Goal: Task Accomplishment & Management: Use online tool/utility

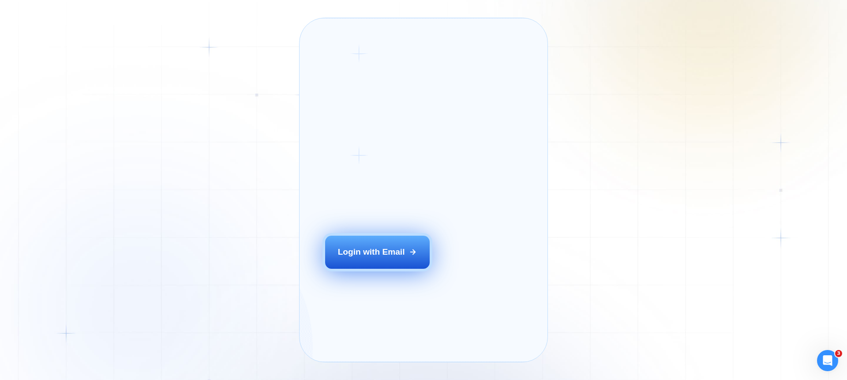
click at [362, 268] on button "Login with Email" at bounding box center [377, 252] width 105 height 33
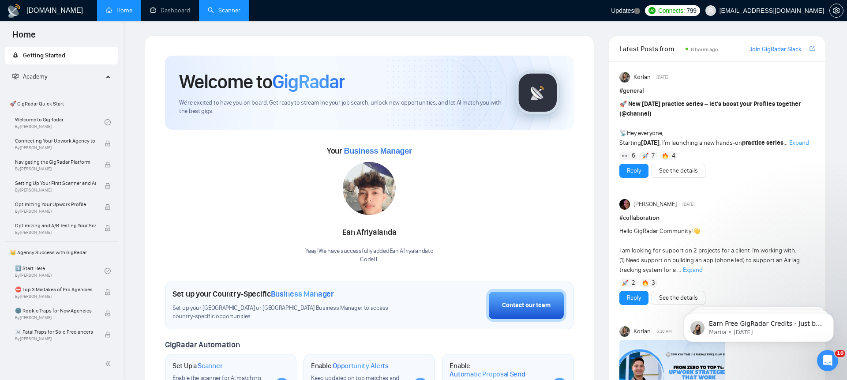
click at [226, 14] on link "Scanner" at bounding box center [224, 11] width 33 height 8
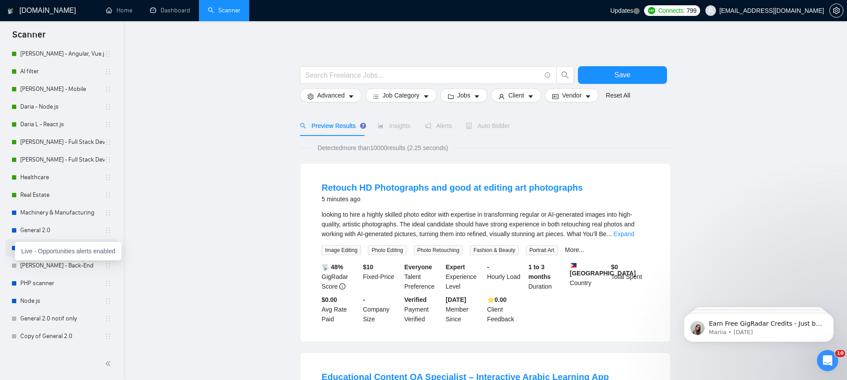
scroll to position [147, 0]
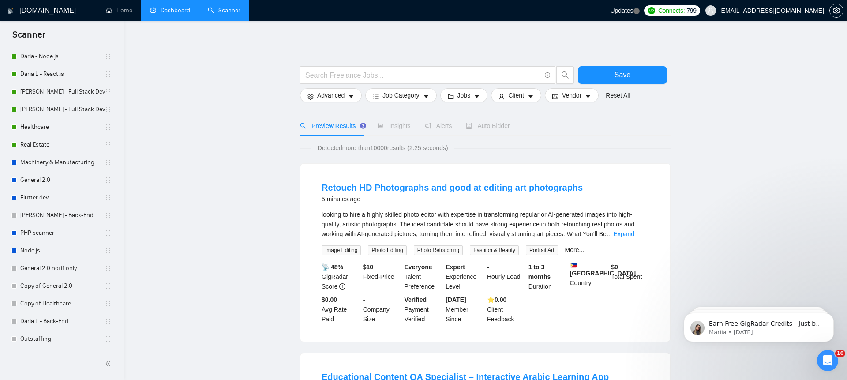
click at [162, 9] on link "Dashboard" at bounding box center [170, 11] width 40 height 8
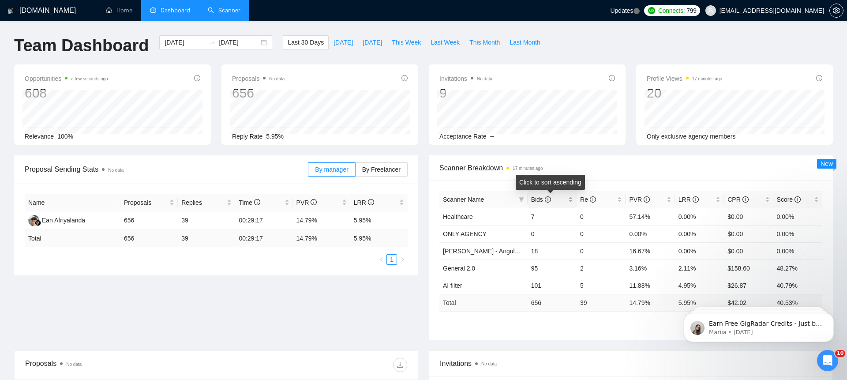
click at [556, 203] on span "Bids" at bounding box center [548, 200] width 35 height 10
click at [603, 202] on span "Re" at bounding box center [597, 200] width 35 height 10
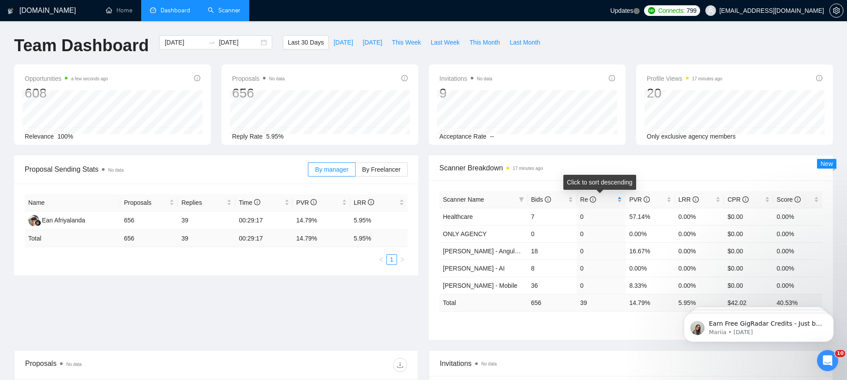
click at [603, 202] on span "Re" at bounding box center [597, 200] width 35 height 10
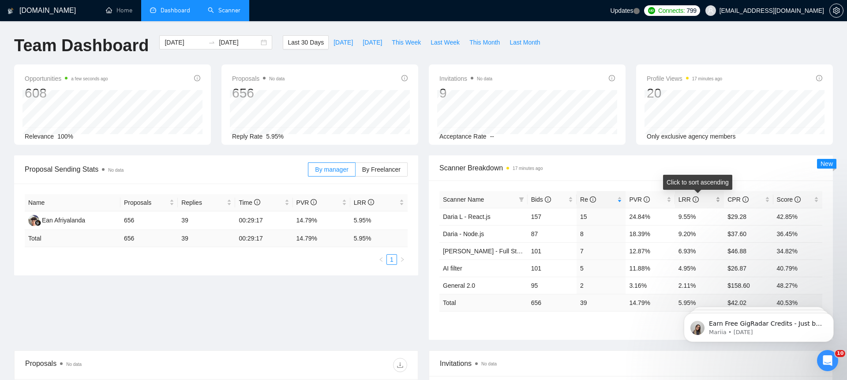
click at [705, 200] on span "LRR" at bounding box center [696, 200] width 35 height 10
click at [226, 9] on link "Scanner" at bounding box center [224, 11] width 33 height 8
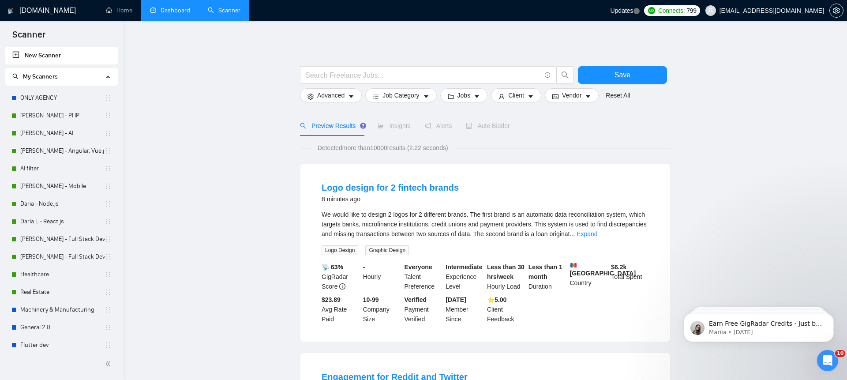
click at [221, 14] on link "Scanner" at bounding box center [224, 11] width 33 height 8
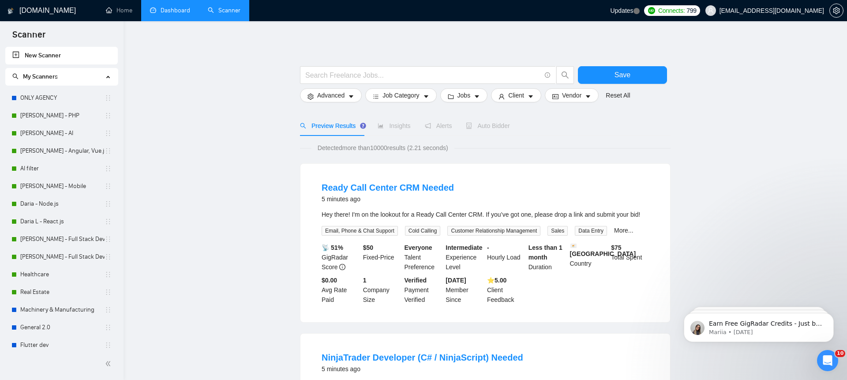
click at [178, 13] on link "Dashboard" at bounding box center [170, 11] width 40 height 8
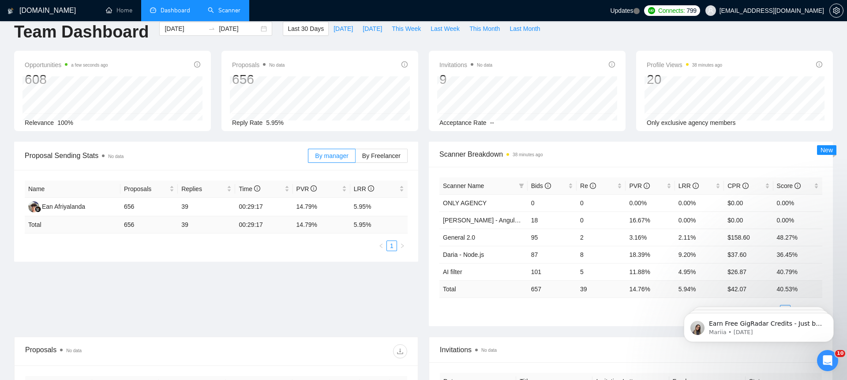
scroll to position [8, 0]
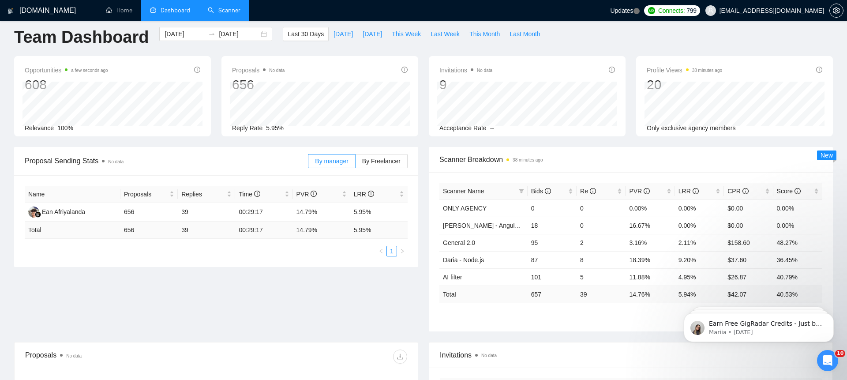
click at [226, 12] on link "Scanner" at bounding box center [224, 11] width 33 height 8
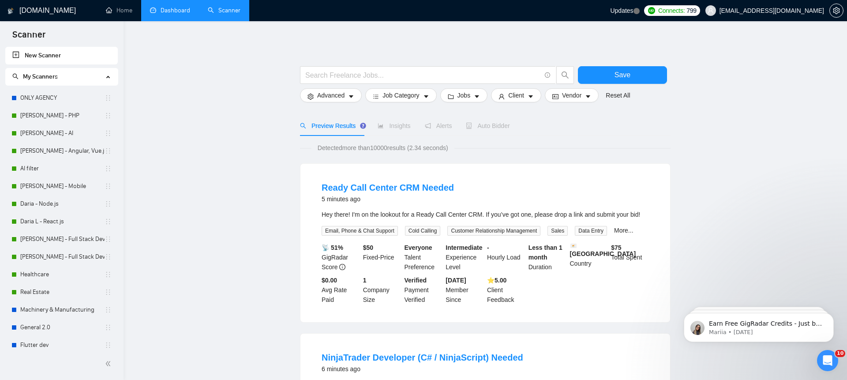
click at [182, 7] on link "Dashboard" at bounding box center [170, 11] width 40 height 8
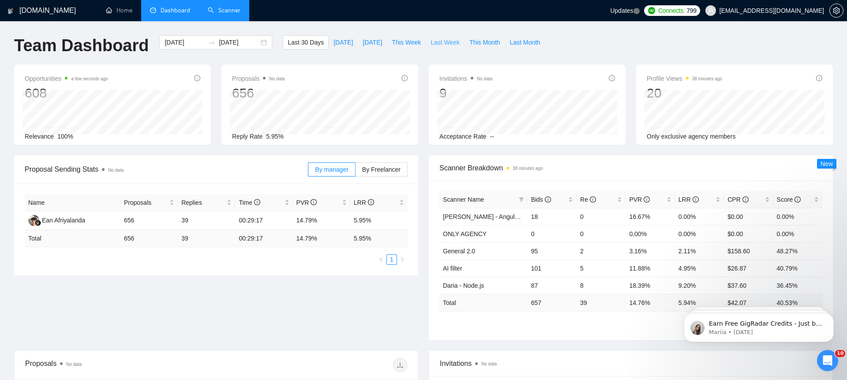
click at [438, 43] on span "Last Week" at bounding box center [445, 43] width 29 height 10
type input "[DATE]"
click at [549, 201] on icon "info-circle" at bounding box center [548, 199] width 6 height 6
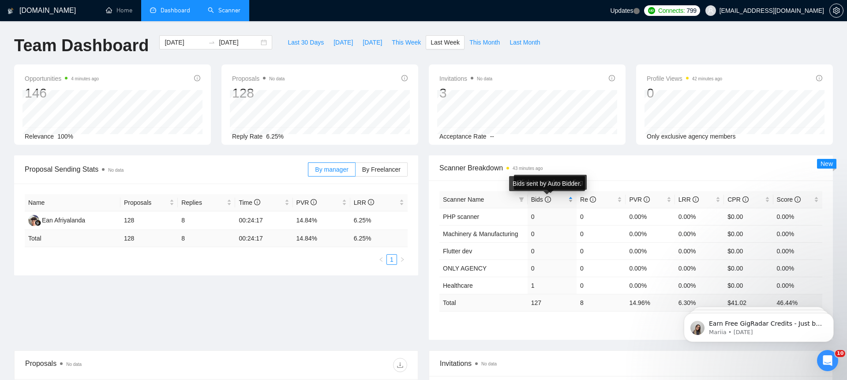
click at [549, 201] on icon "info-circle" at bounding box center [548, 199] width 6 height 6
click at [214, 7] on link "Scanner" at bounding box center [224, 11] width 33 height 8
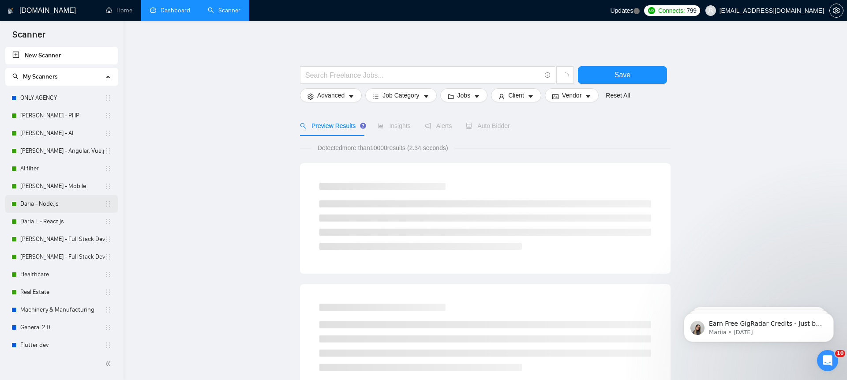
click at [56, 209] on link "Daria - Node.js" at bounding box center [62, 204] width 84 height 18
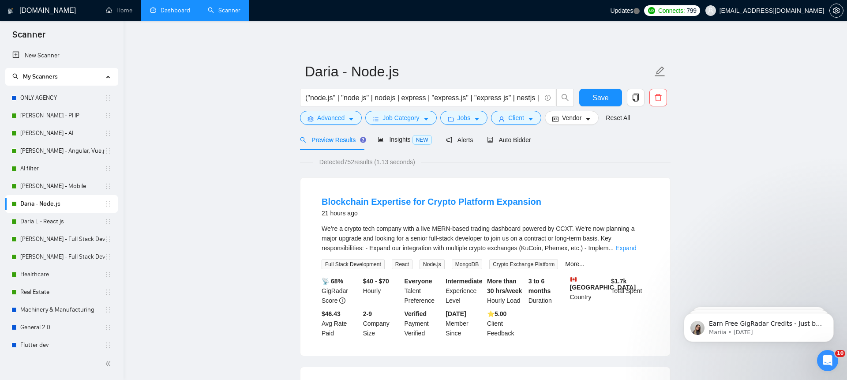
click at [227, 12] on link "Scanner" at bounding box center [224, 11] width 33 height 8
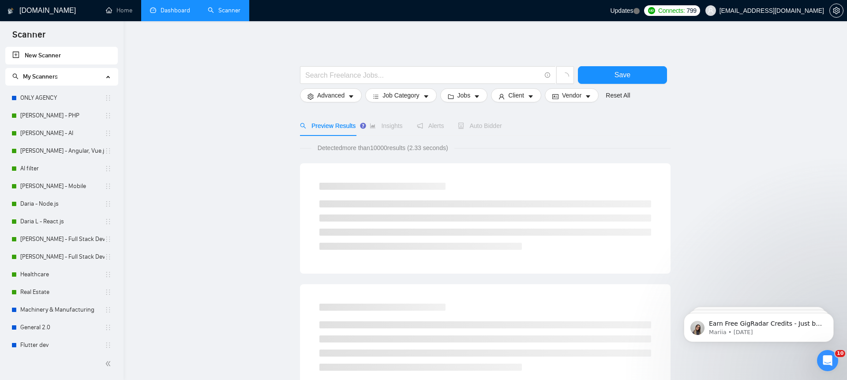
click at [177, 7] on link "Dashboard" at bounding box center [170, 11] width 40 height 8
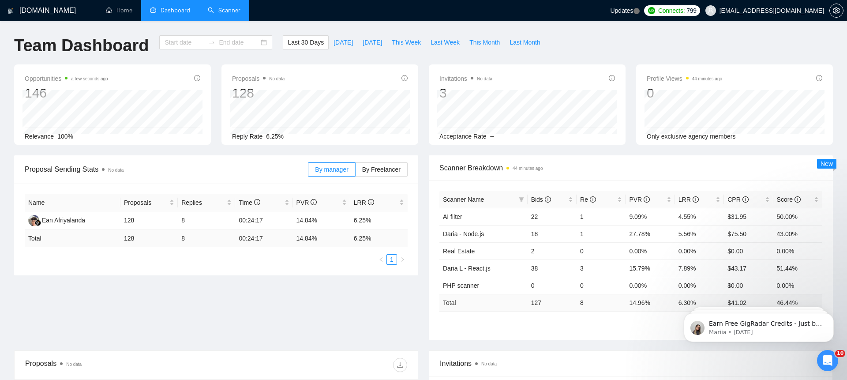
type input "[DATE]"
click at [451, 43] on span "Last Week" at bounding box center [445, 43] width 29 height 10
type input "[DATE]"
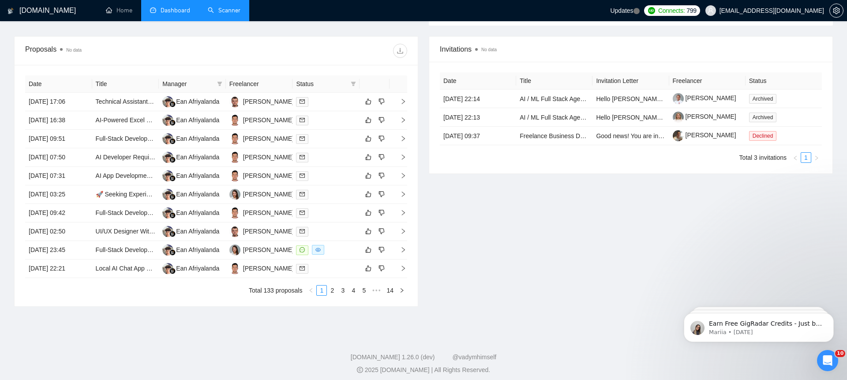
scroll to position [316, 0]
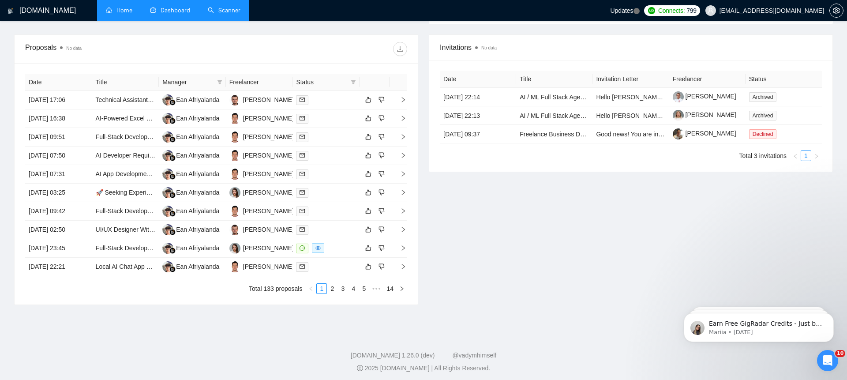
click at [119, 9] on link "Home" at bounding box center [119, 11] width 26 height 8
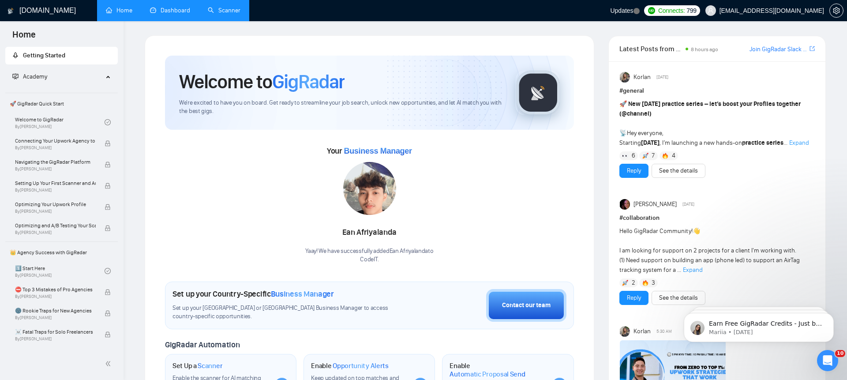
click at [173, 7] on link "Dashboard" at bounding box center [170, 11] width 40 height 8
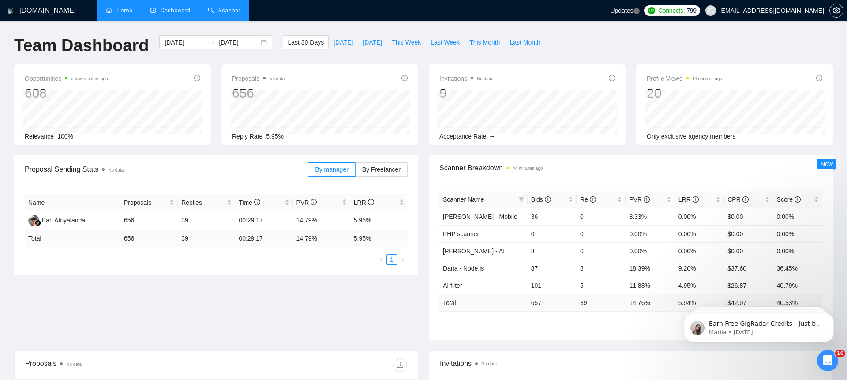
click at [567, 22] on div "[DOMAIN_NAME] Home Dashboard Scanner Updates Connects: 799 [EMAIL_ADDRESS][DOMA…" at bounding box center [423, 349] width 847 height 699
click at [447, 42] on span "Last Week" at bounding box center [445, 43] width 29 height 10
type input "[DATE]"
click at [830, 357] on icon "Open Intercom Messenger" at bounding box center [828, 360] width 15 height 15
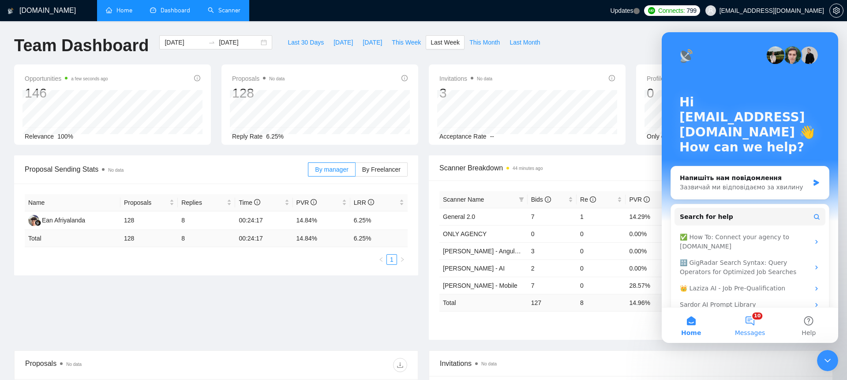
click at [746, 327] on button "10 Messages" at bounding box center [750, 325] width 59 height 35
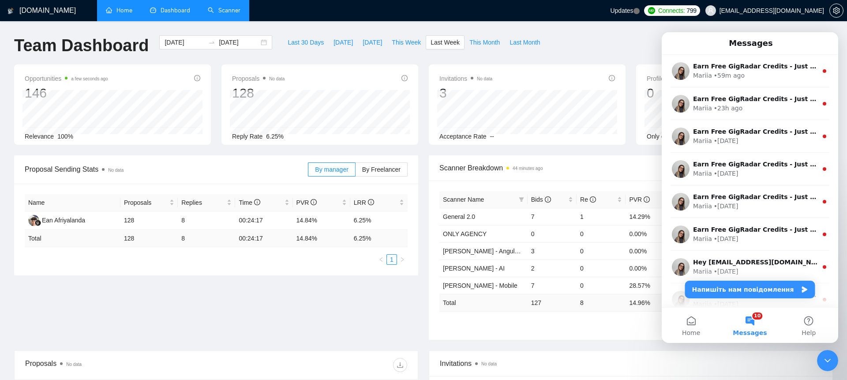
click at [388, 312] on div "Proposal Sending Stats No data By manager By Freelancer Name Proposals Replies …" at bounding box center [424, 252] width 830 height 195
click at [829, 361] on icon "Close Intercom Messenger" at bounding box center [828, 360] width 11 height 11
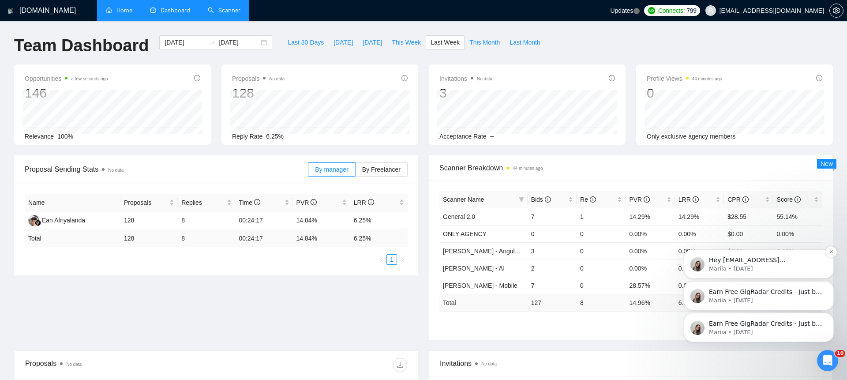
click at [788, 267] on p "Mariia • [DATE]" at bounding box center [766, 269] width 114 height 8
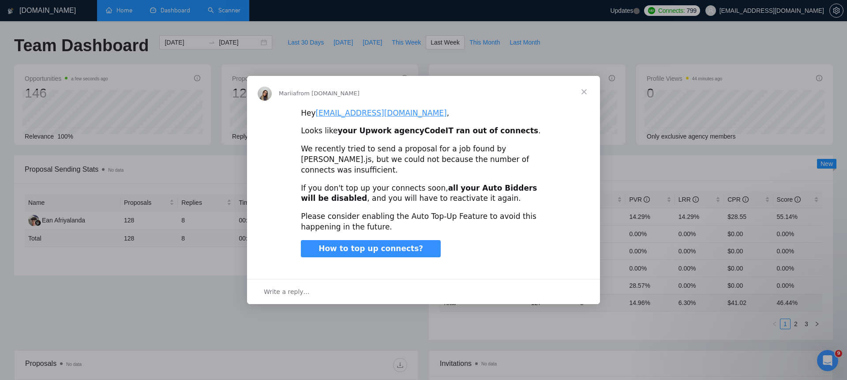
click at [585, 91] on span "Close" at bounding box center [584, 92] width 32 height 32
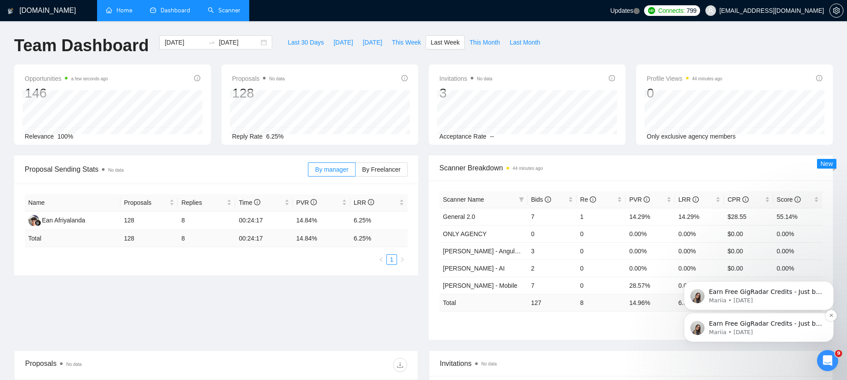
click at [787, 327] on p "Earn Free GigRadar Credits - Just by Sharing Your Story! 💬 Want more credits fo…" at bounding box center [766, 324] width 114 height 9
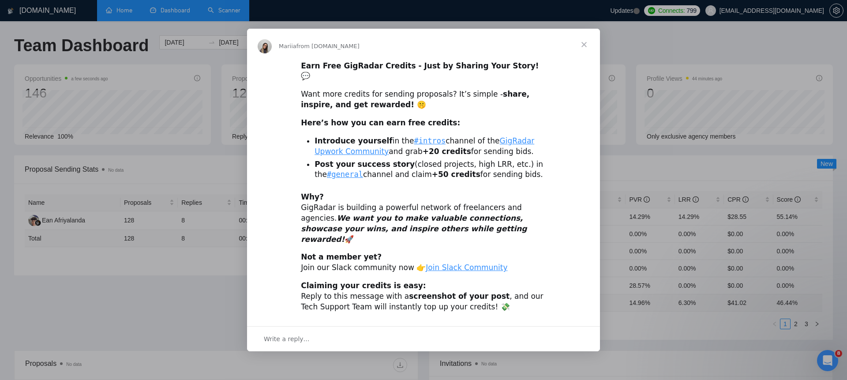
click at [585, 51] on span "Close" at bounding box center [584, 45] width 32 height 32
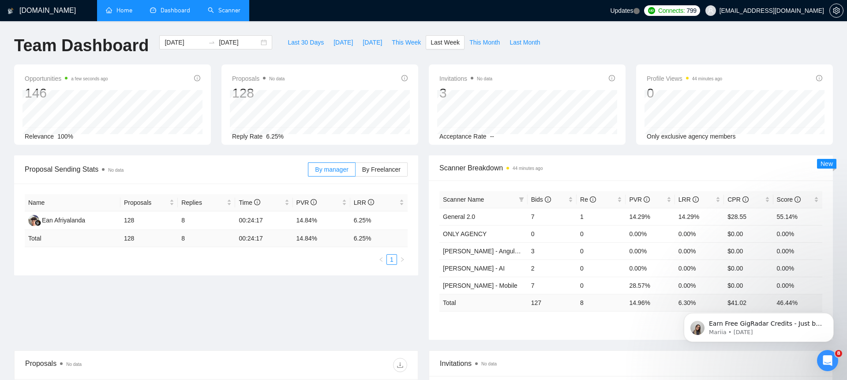
click at [835, 365] on div "Open Intercom Messenger" at bounding box center [827, 360] width 29 height 29
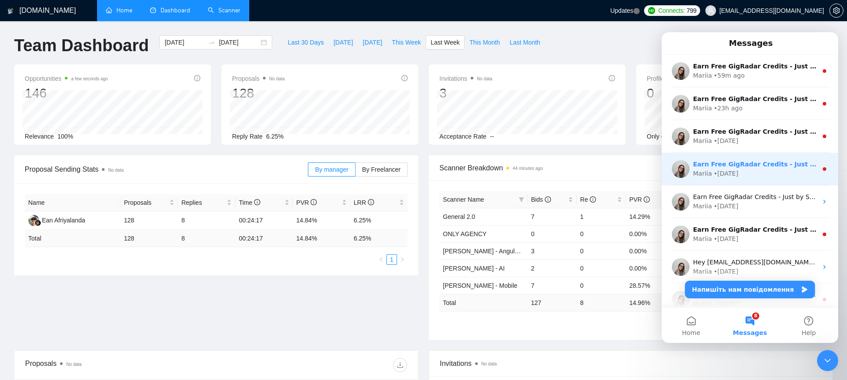
click at [768, 178] on div "Earn Free GigRadar Credits - Just by Sharing Your Story! 💬 Want more credits fo…" at bounding box center [750, 169] width 177 height 33
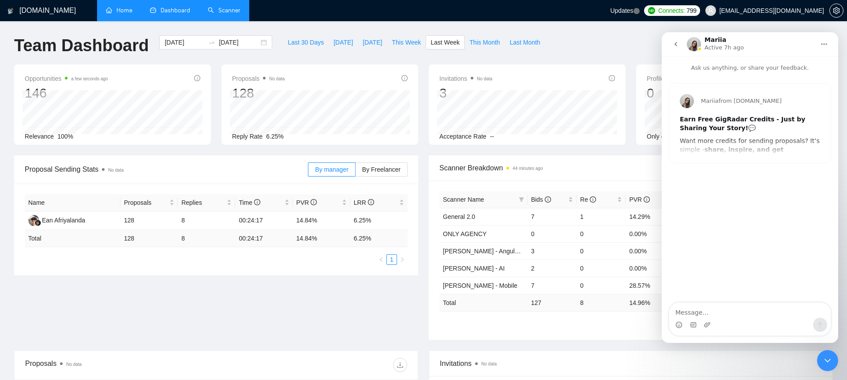
click at [669, 43] on button "go back" at bounding box center [676, 44] width 17 height 17
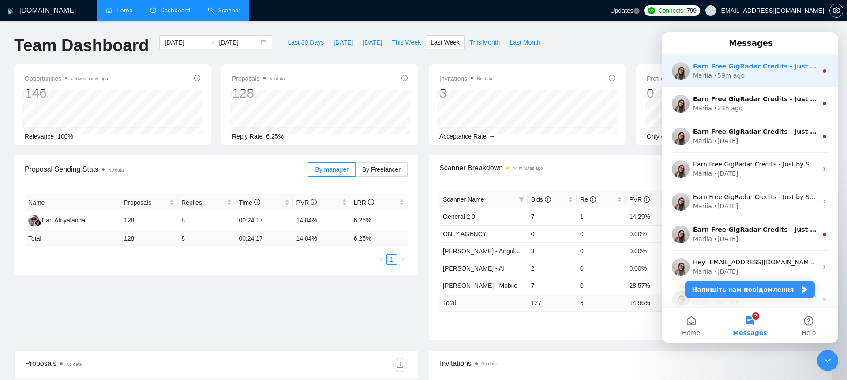
click at [751, 71] on div "Mariia • 59m ago" at bounding box center [755, 75] width 124 height 9
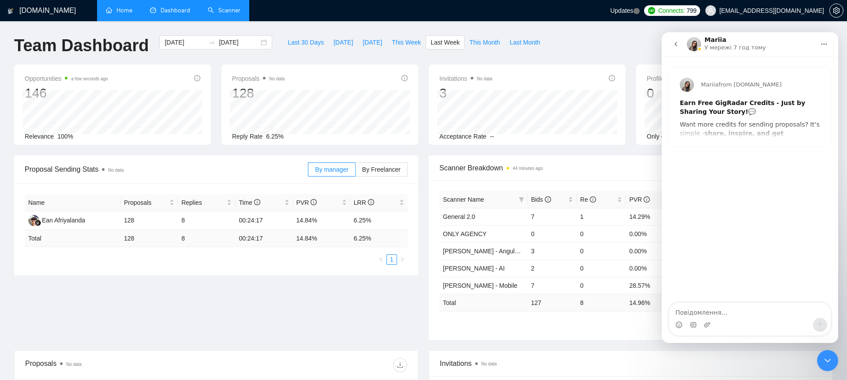
click at [675, 47] on icon "go back" at bounding box center [676, 44] width 7 height 7
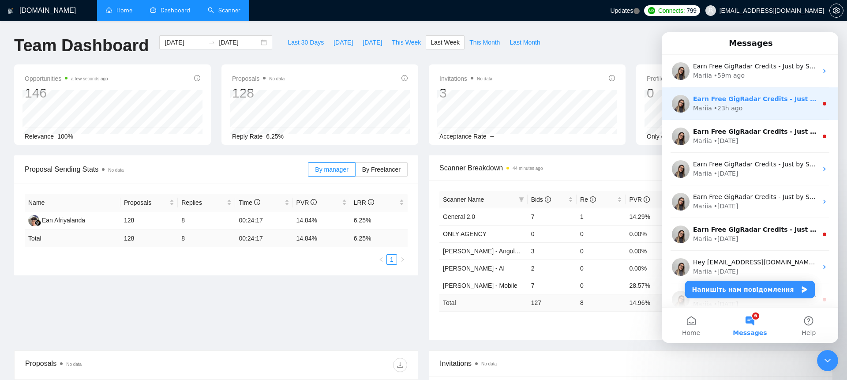
click at [738, 105] on div "• 23h ago" at bounding box center [728, 108] width 29 height 9
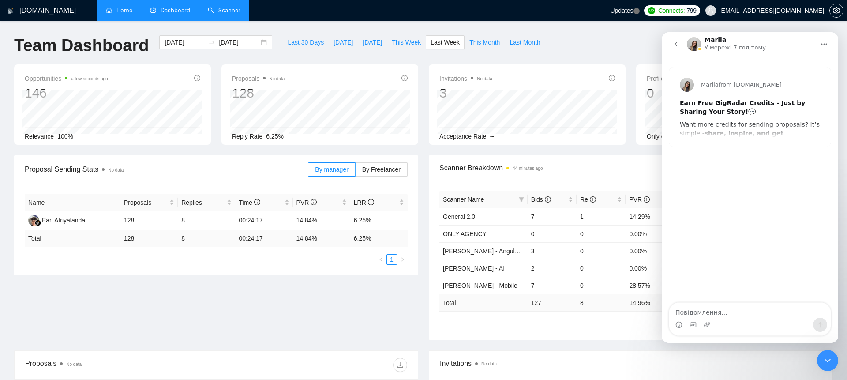
click at [675, 47] on icon "go back" at bounding box center [676, 44] width 7 height 7
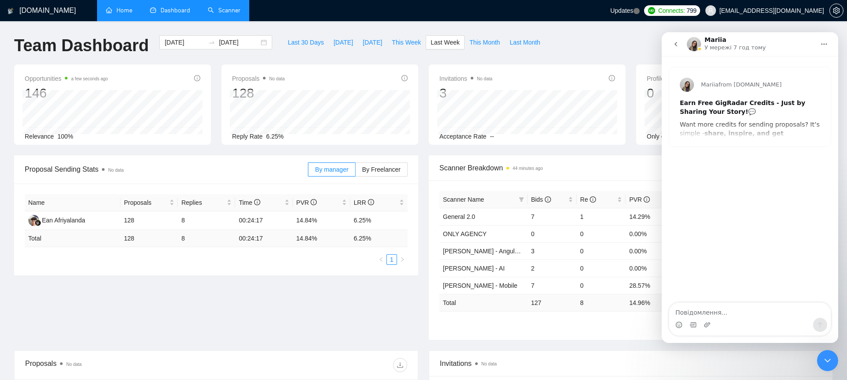
click at [673, 48] on button "go back" at bounding box center [676, 44] width 17 height 17
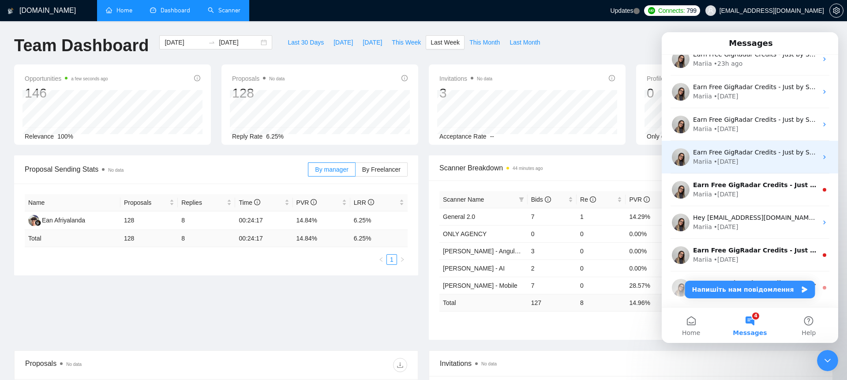
scroll to position [45, 0]
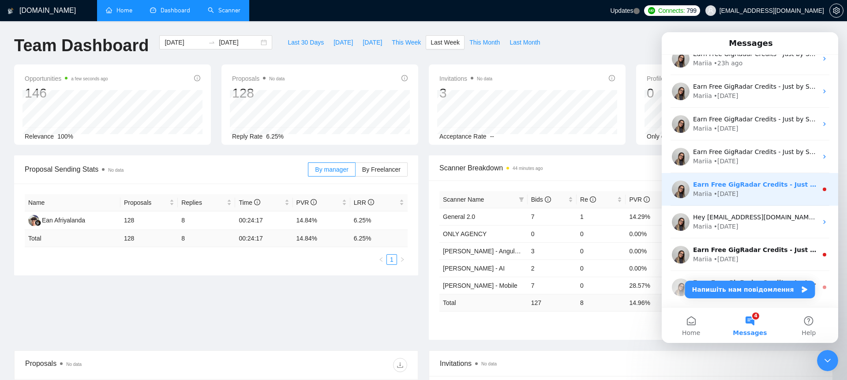
click at [744, 180] on div "Earn Free GigRadar Credits - Just by Sharing Your Story! 💬 Want more credits fo…" at bounding box center [755, 184] width 124 height 9
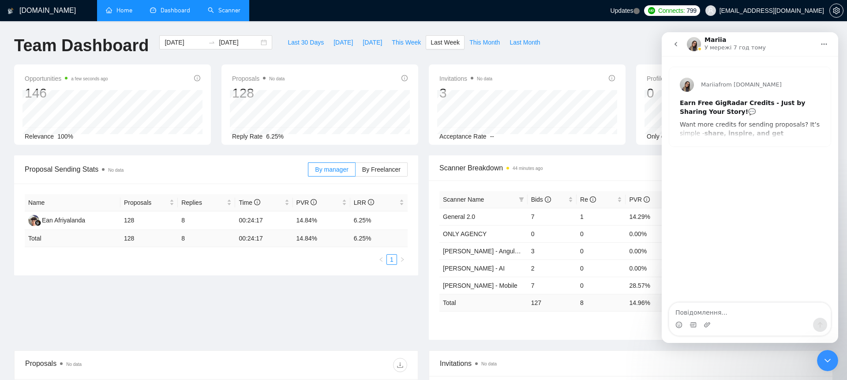
click at [681, 44] on button "go back" at bounding box center [676, 44] width 17 height 17
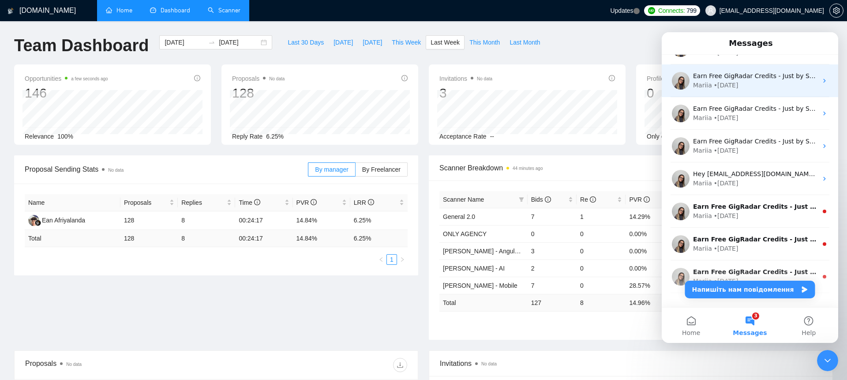
scroll to position [109, 0]
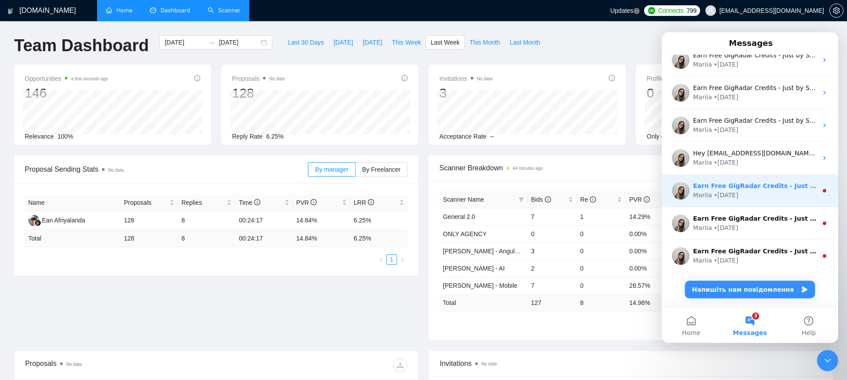
click at [742, 194] on div "Mariia • [DATE]" at bounding box center [755, 195] width 124 height 9
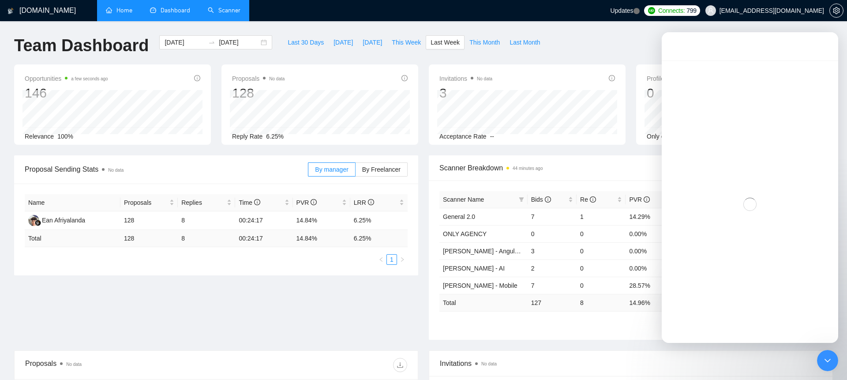
scroll to position [73, 0]
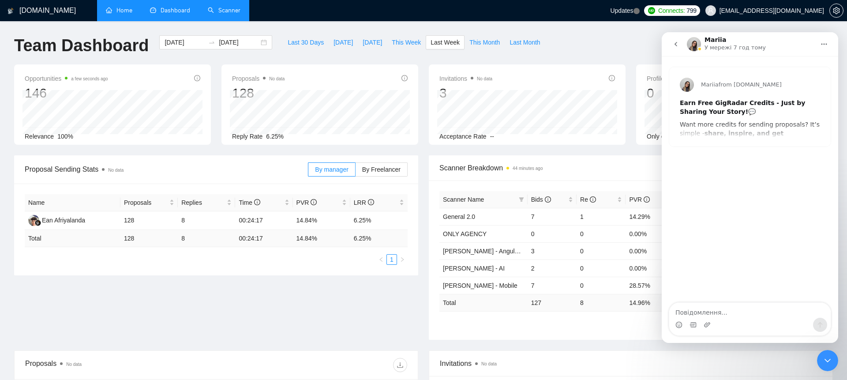
click at [680, 47] on button "go back" at bounding box center [676, 44] width 17 height 17
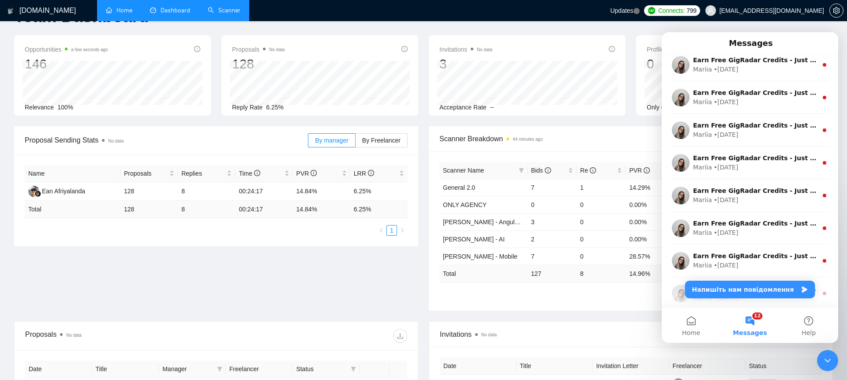
scroll to position [436, 0]
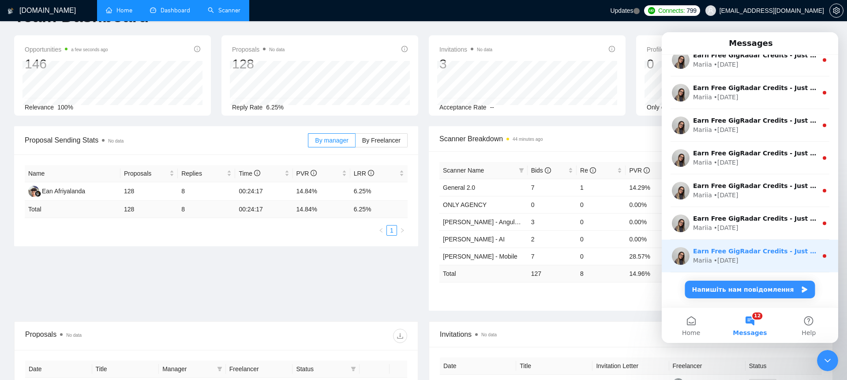
click at [782, 258] on div "Mariia • [DATE]" at bounding box center [755, 260] width 124 height 9
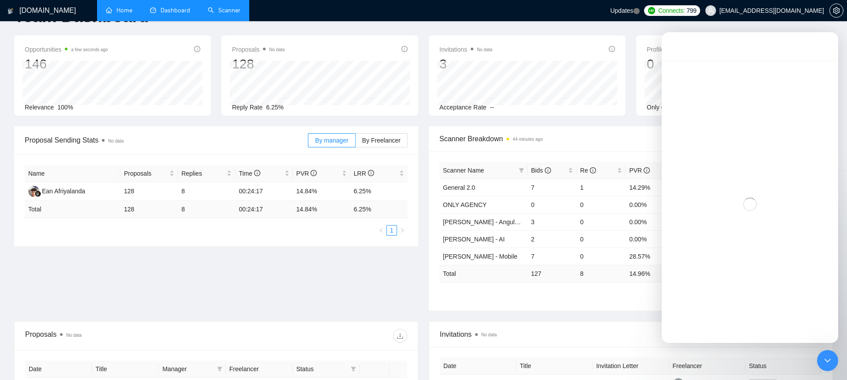
scroll to position [400, 0]
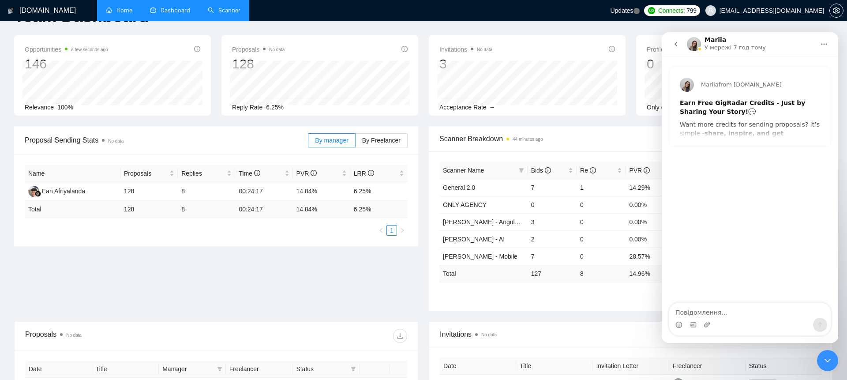
click at [671, 47] on button "go back" at bounding box center [676, 44] width 17 height 17
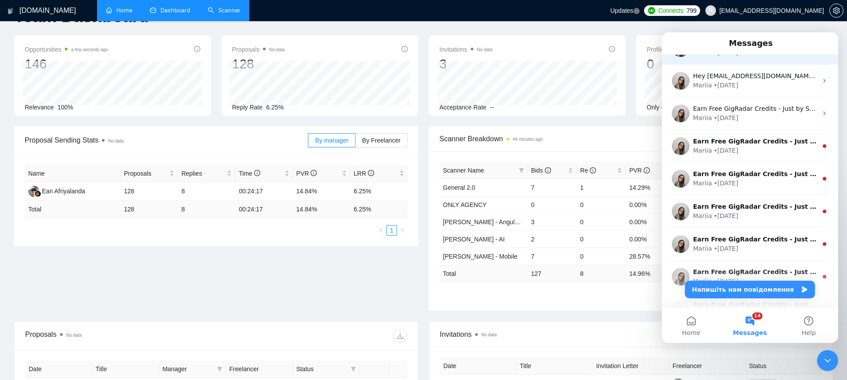
scroll to position [214, 0]
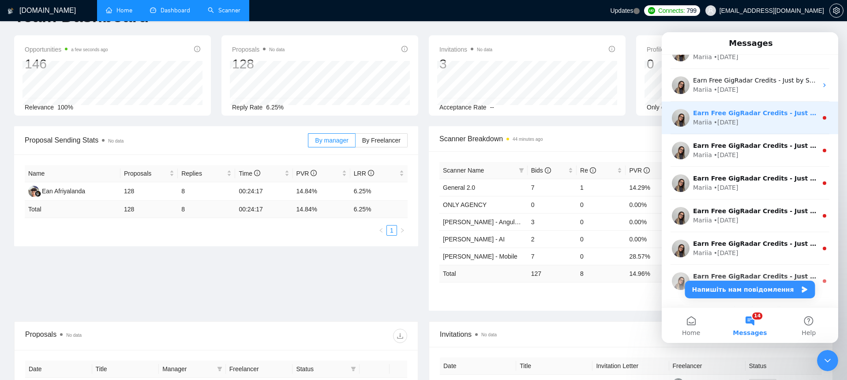
click at [794, 124] on div "Mariia • [DATE]" at bounding box center [755, 122] width 124 height 9
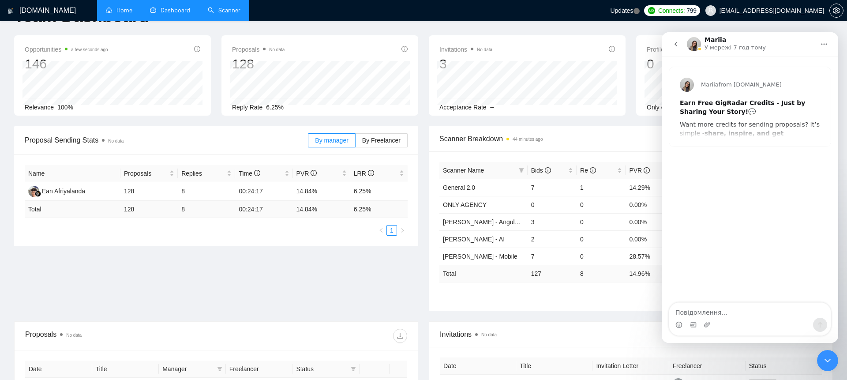
click at [675, 44] on icon "go back" at bounding box center [676, 44] width 3 height 4
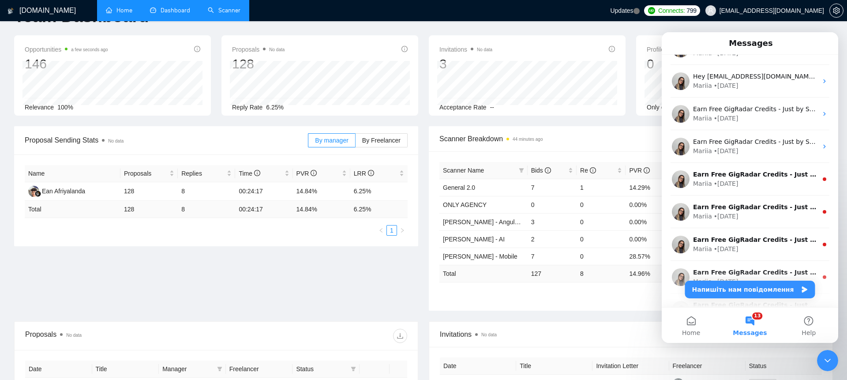
scroll to position [191, 0]
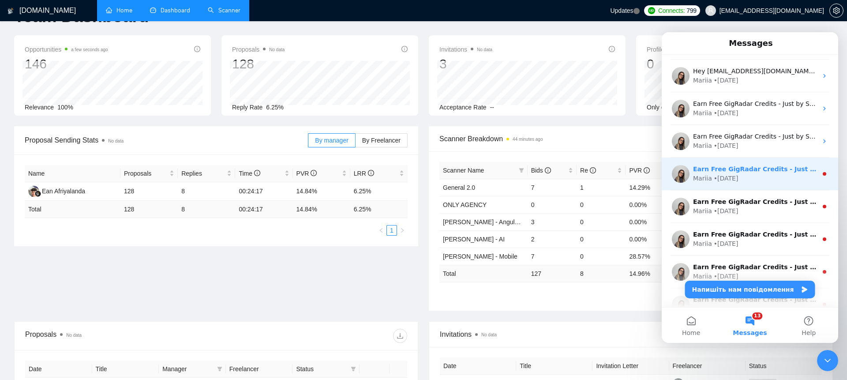
click at [758, 188] on div "Earn Free GigRadar Credits - Just by Sharing Your Story! 💬 Want more credits fo…" at bounding box center [750, 174] width 177 height 33
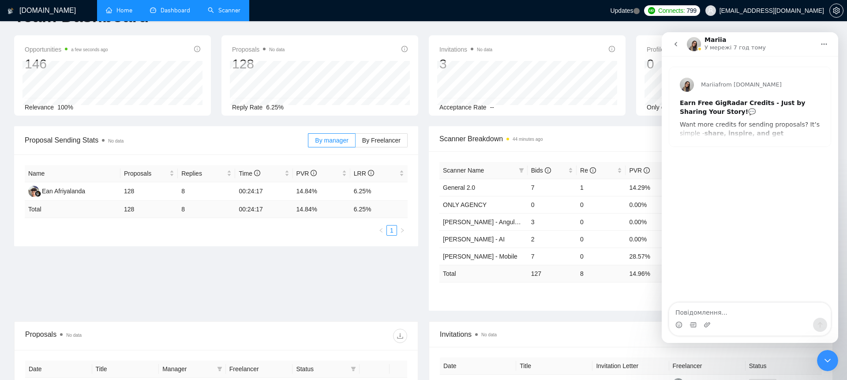
click at [677, 47] on icon "go back" at bounding box center [676, 44] width 7 height 7
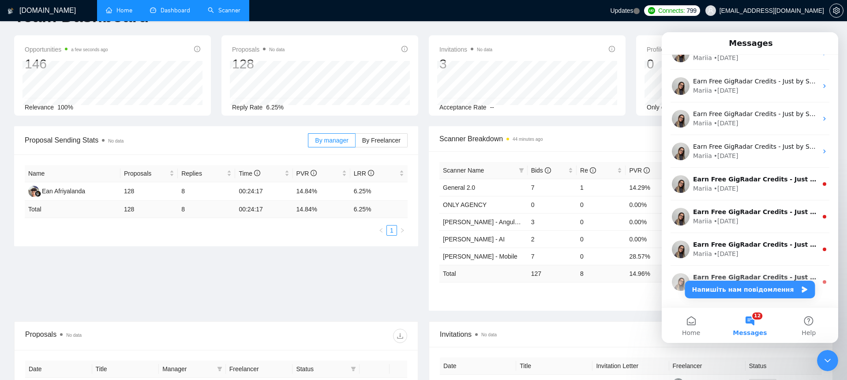
scroll to position [216, 0]
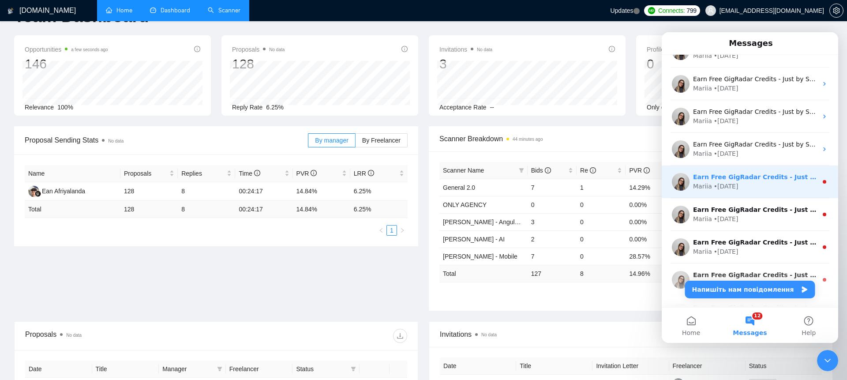
click at [771, 185] on div "Mariia • [DATE]" at bounding box center [755, 186] width 124 height 9
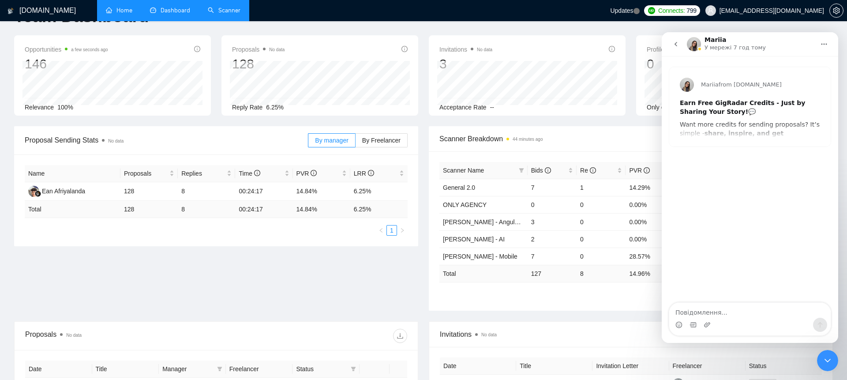
click at [675, 45] on icon "go back" at bounding box center [676, 44] width 7 height 7
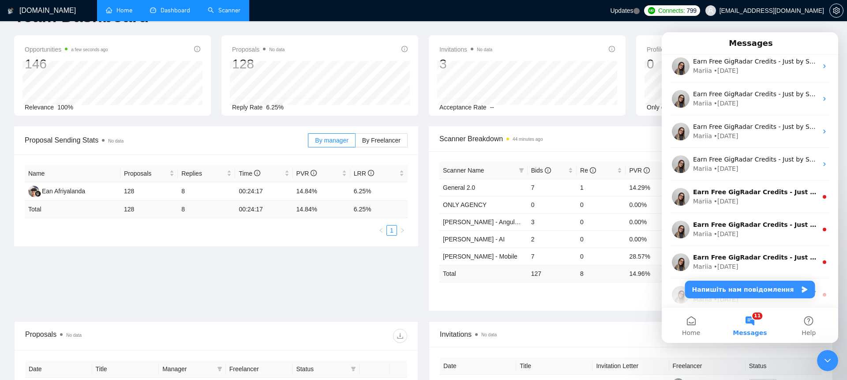
scroll to position [242, 0]
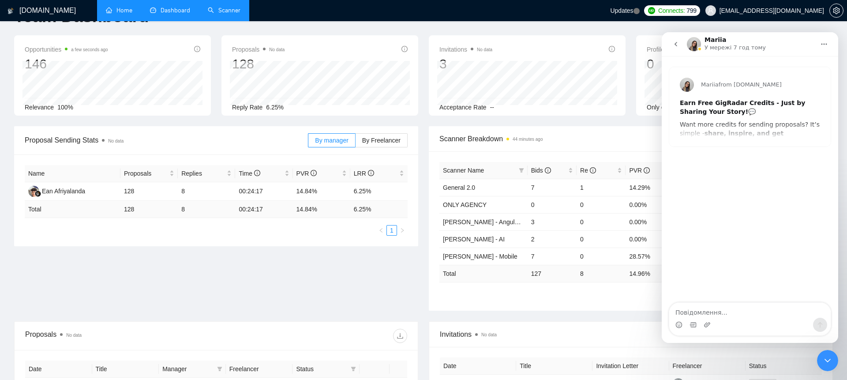
click at [670, 43] on button "go back" at bounding box center [676, 44] width 17 height 17
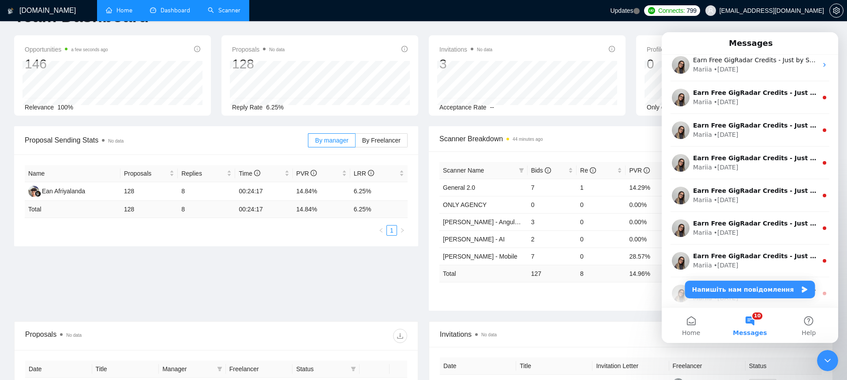
scroll to position [471, 0]
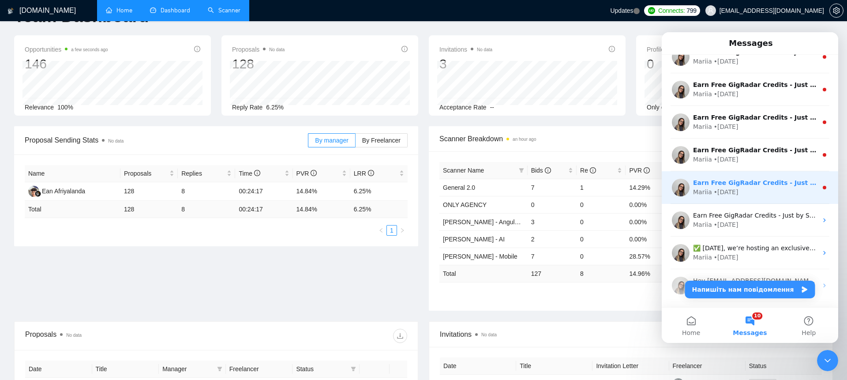
click at [755, 175] on div "Earn Free GigRadar Credits - Just by Sharing Your Story! 💬 Want more credits fo…" at bounding box center [750, 187] width 177 height 33
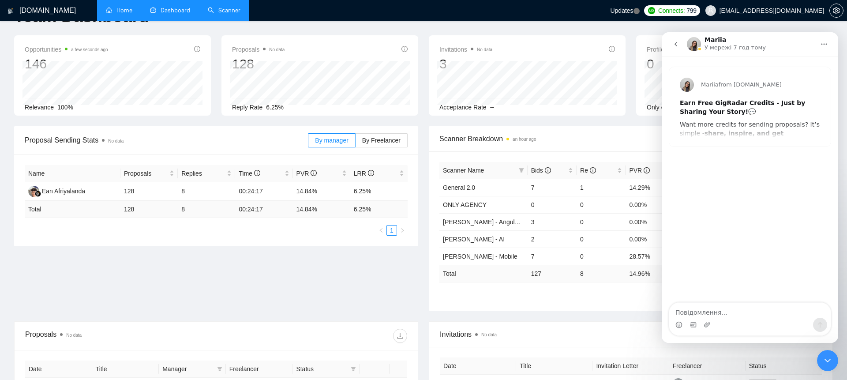
click at [675, 45] on icon "go back" at bounding box center [676, 44] width 7 height 7
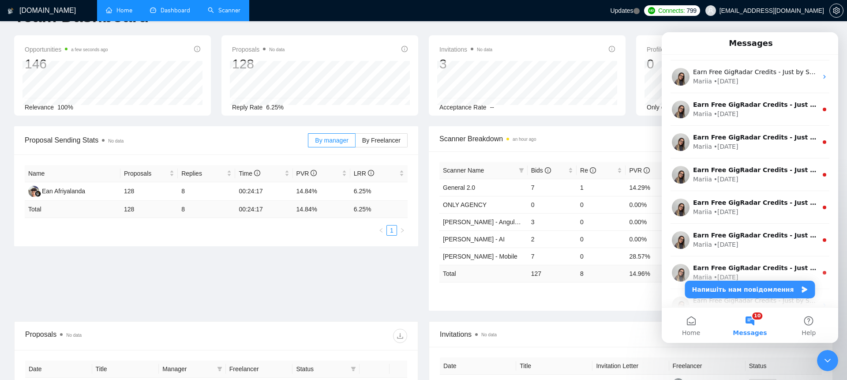
scroll to position [373, 0]
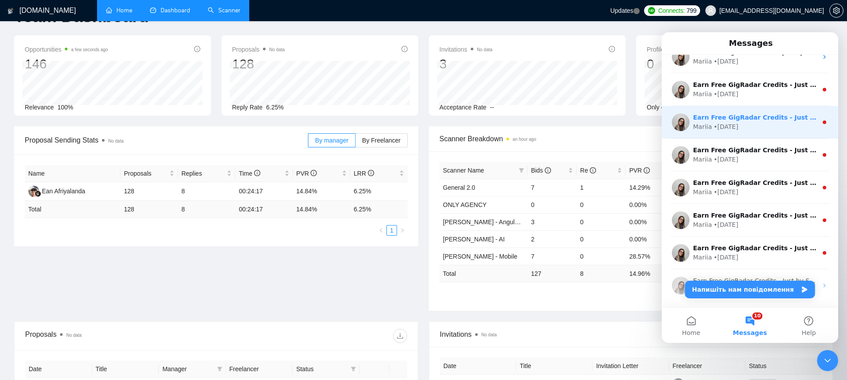
click at [759, 132] on div "Earn Free GigRadar Credits - Just by Sharing Your Story! 💬 Want more credits fo…" at bounding box center [750, 122] width 177 height 33
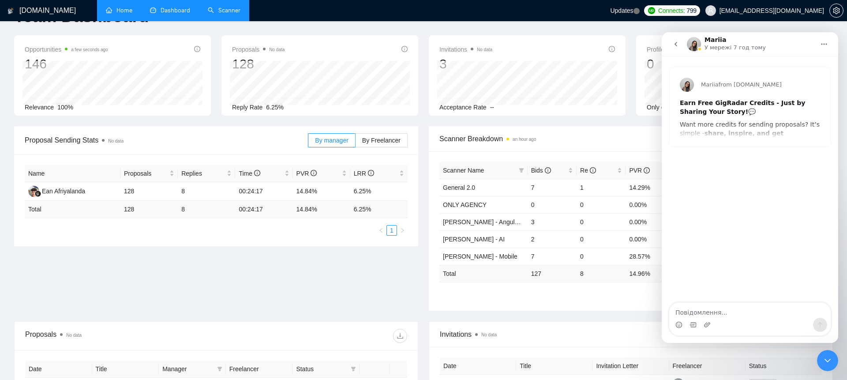
click at [676, 43] on icon "go back" at bounding box center [676, 44] width 3 height 4
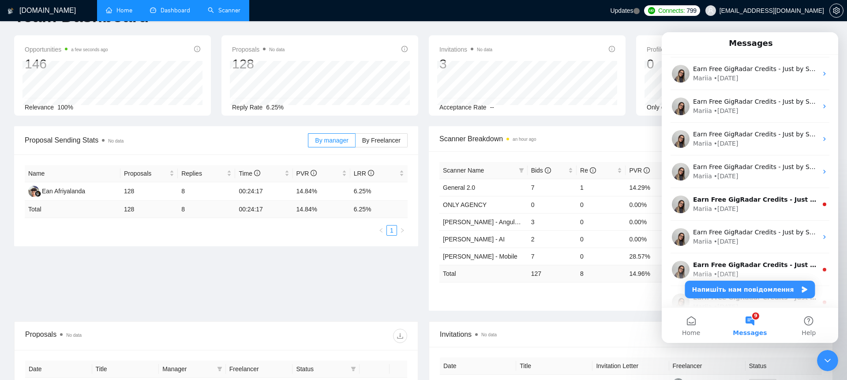
scroll to position [312, 0]
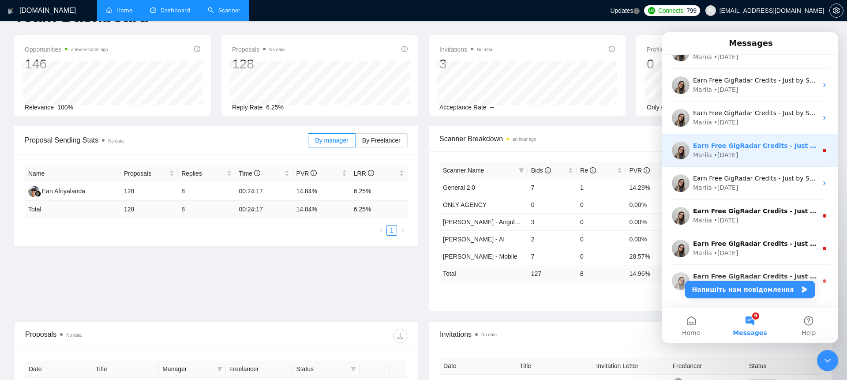
click at [764, 160] on div "Earn Free GigRadar Credits - Just by Sharing Your Story! 💬 Want more credits fo…" at bounding box center [750, 150] width 177 height 33
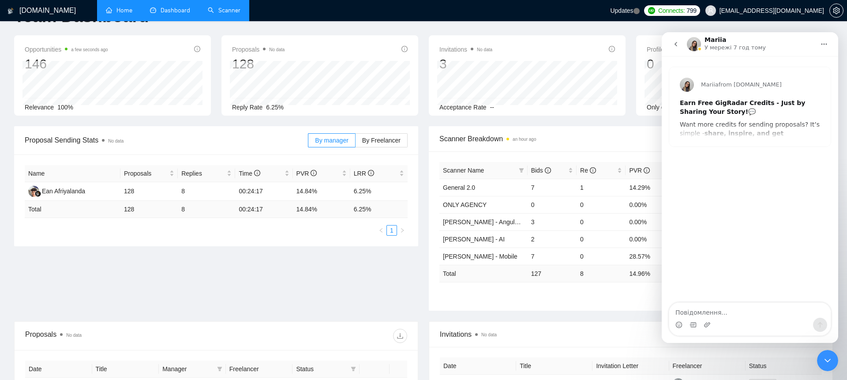
click at [681, 43] on button "go back" at bounding box center [676, 44] width 17 height 17
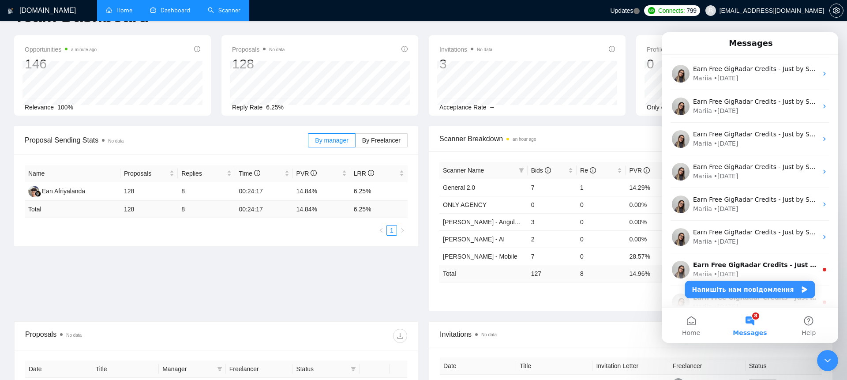
scroll to position [332, 0]
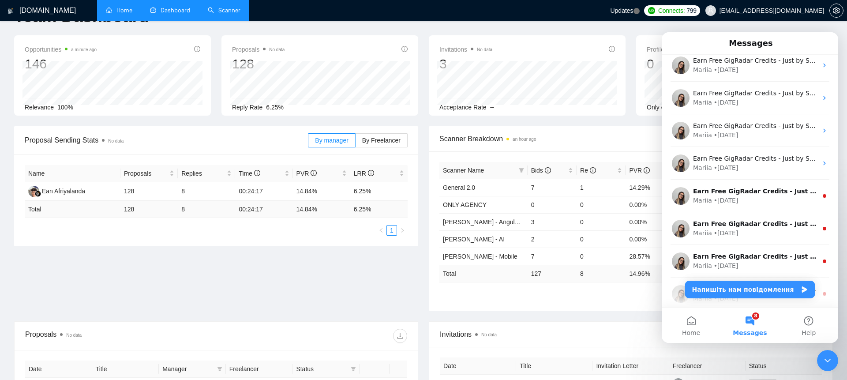
click at [785, 203] on div "Mariia • [DATE]" at bounding box center [755, 200] width 124 height 9
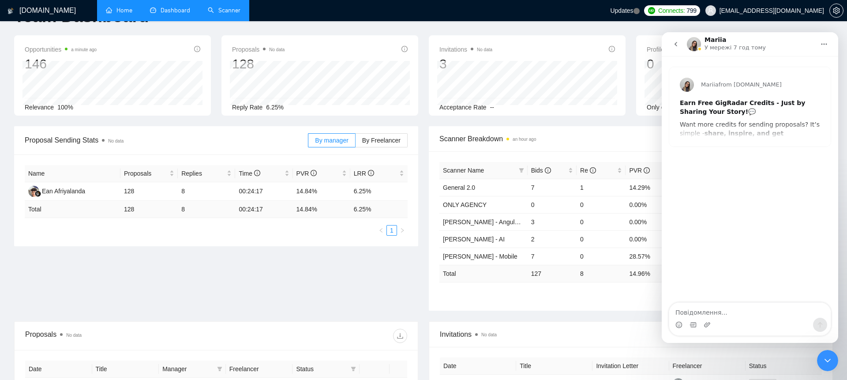
click at [679, 47] on icon "go back" at bounding box center [676, 44] width 7 height 7
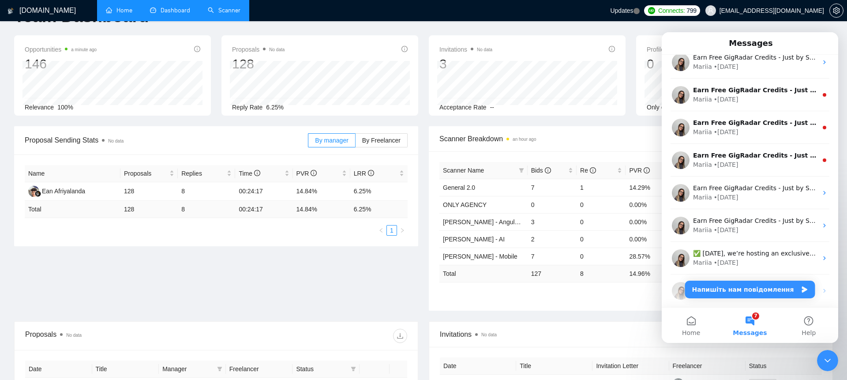
scroll to position [499, 0]
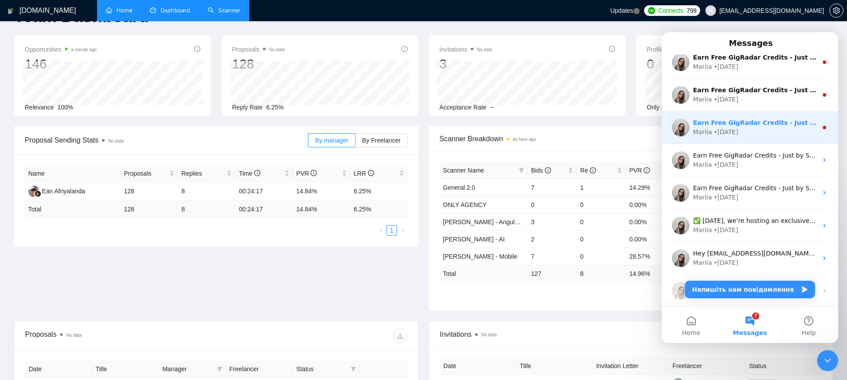
click at [762, 134] on div "Mariia • [DATE]" at bounding box center [755, 132] width 124 height 9
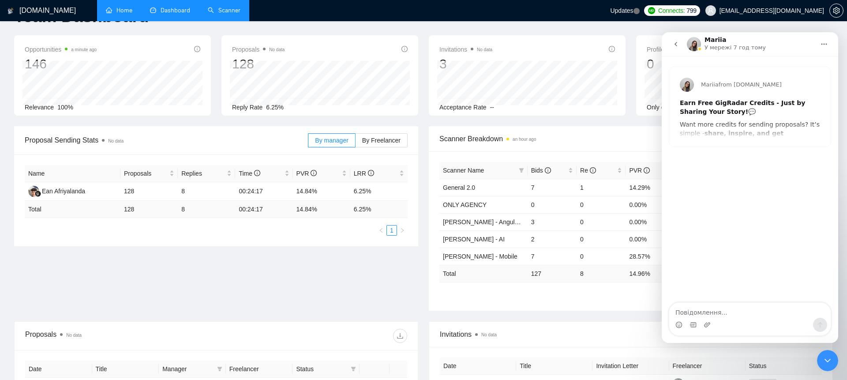
click at [677, 50] on button "go back" at bounding box center [676, 44] width 17 height 17
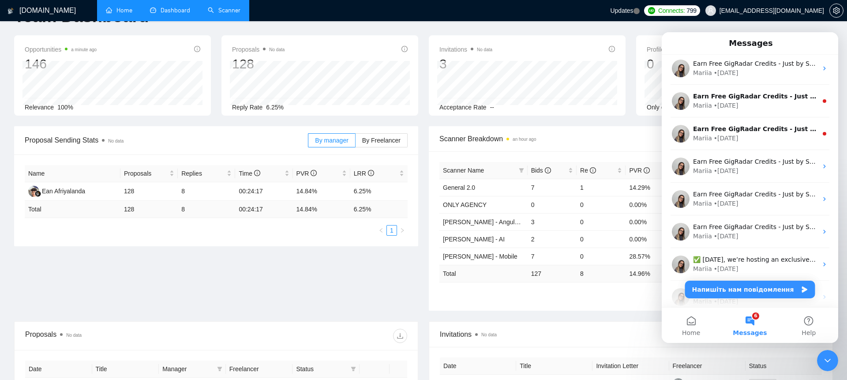
scroll to position [477, 0]
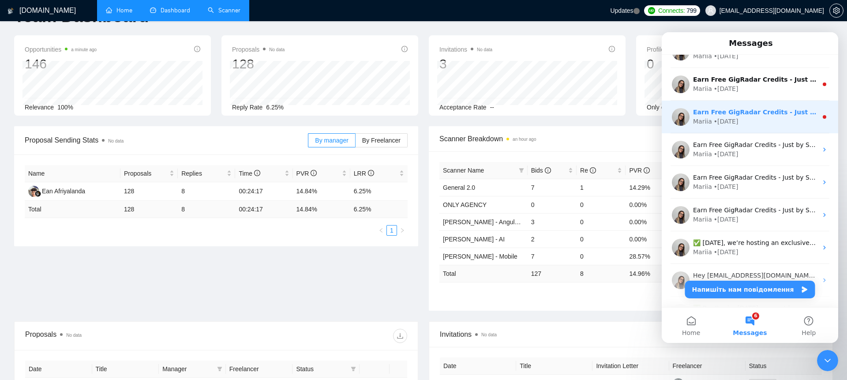
click at [765, 128] on div "Earn Free GigRadar Credits - Just by Sharing Your Story! 💬 Want more credits fo…" at bounding box center [750, 117] width 177 height 33
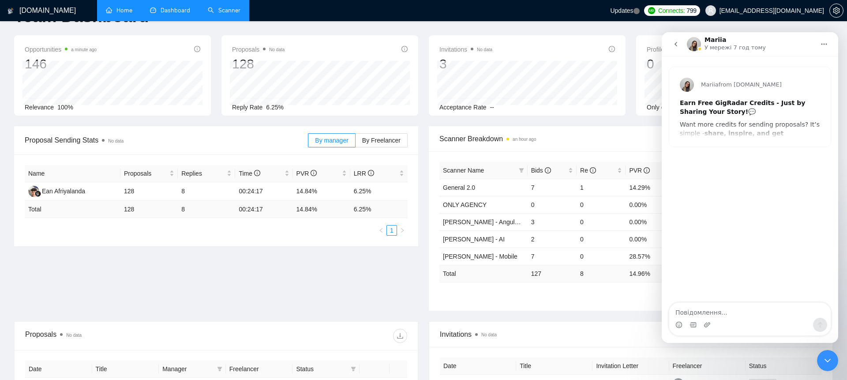
click at [677, 44] on icon "go back" at bounding box center [676, 44] width 7 height 7
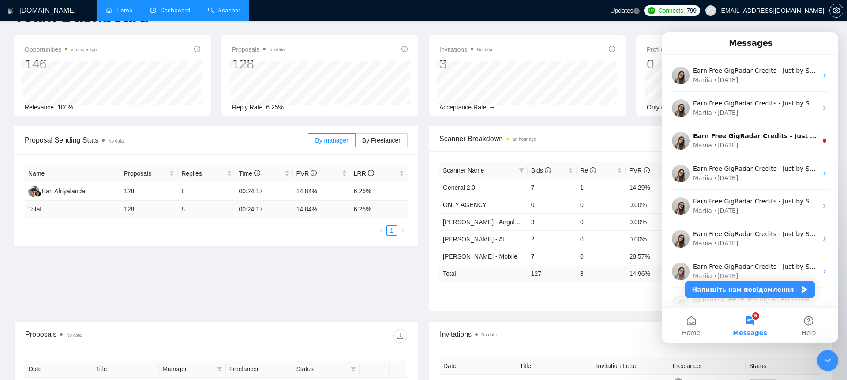
scroll to position [441, 0]
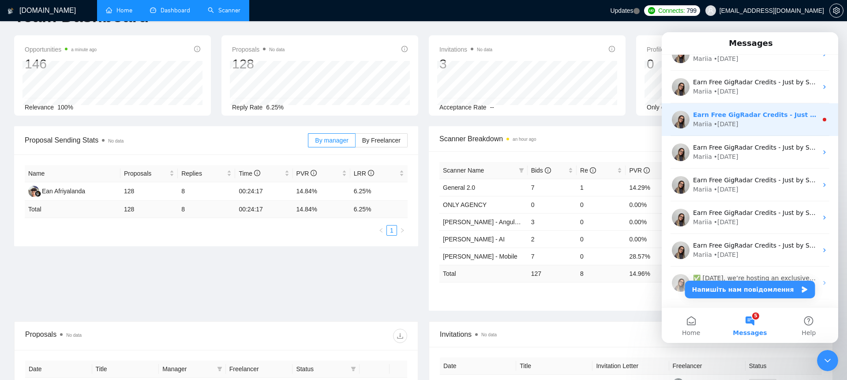
click at [759, 127] on div "Mariia • [DATE]" at bounding box center [755, 124] width 124 height 9
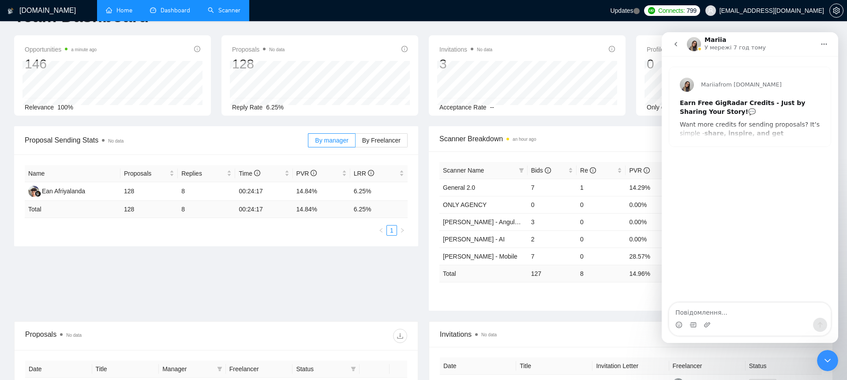
click at [676, 43] on icon "go back" at bounding box center [676, 44] width 3 height 4
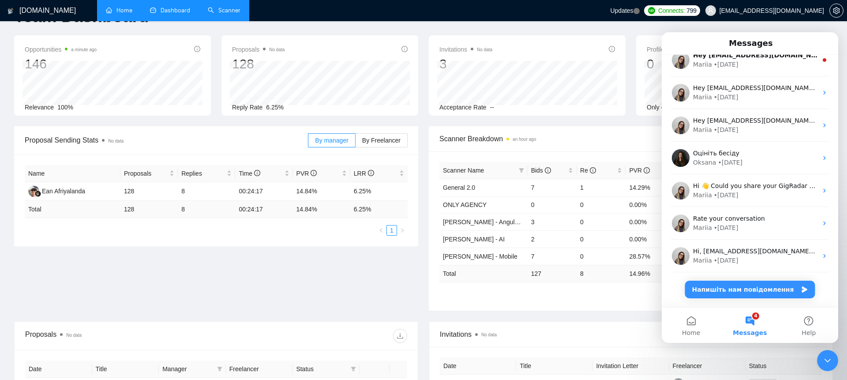
scroll to position [917, 0]
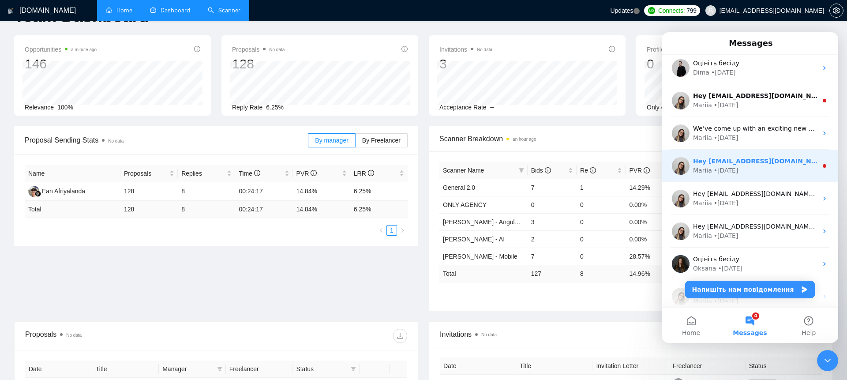
click at [760, 172] on div "Mariia • [DATE]" at bounding box center [755, 170] width 124 height 9
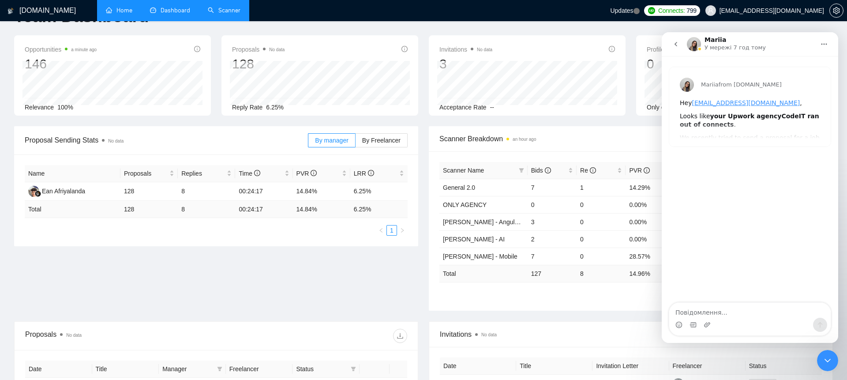
click at [679, 46] on icon "go back" at bounding box center [676, 44] width 7 height 7
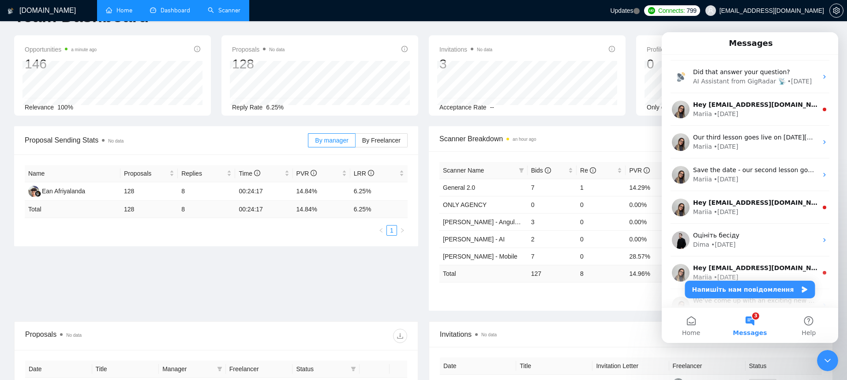
scroll to position [772, 0]
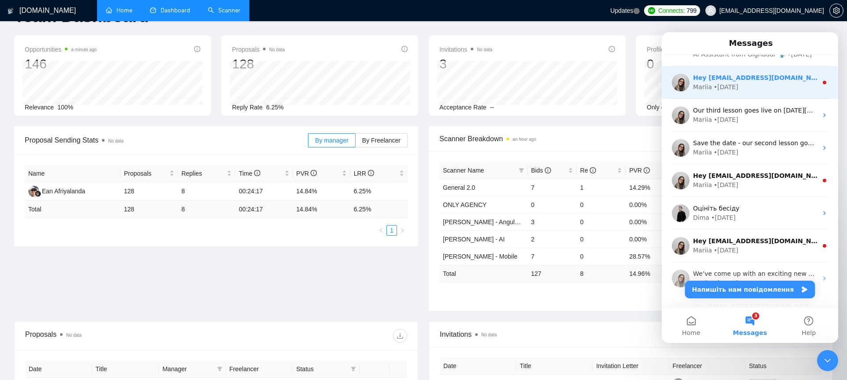
click at [773, 83] on div "Mariia • [DATE]" at bounding box center [755, 87] width 124 height 9
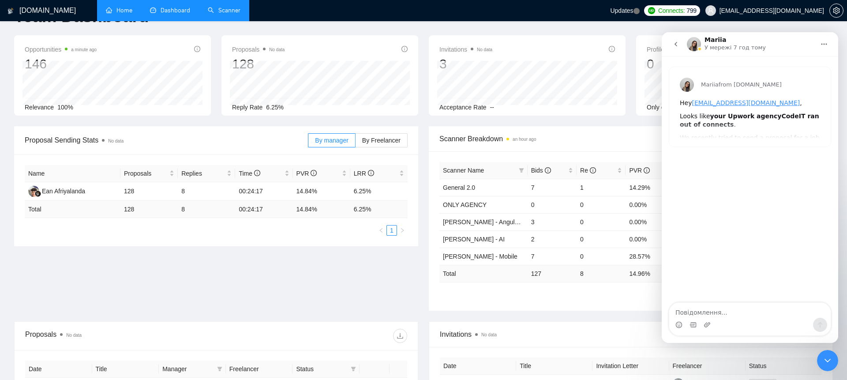
click at [681, 43] on button "go back" at bounding box center [676, 44] width 17 height 17
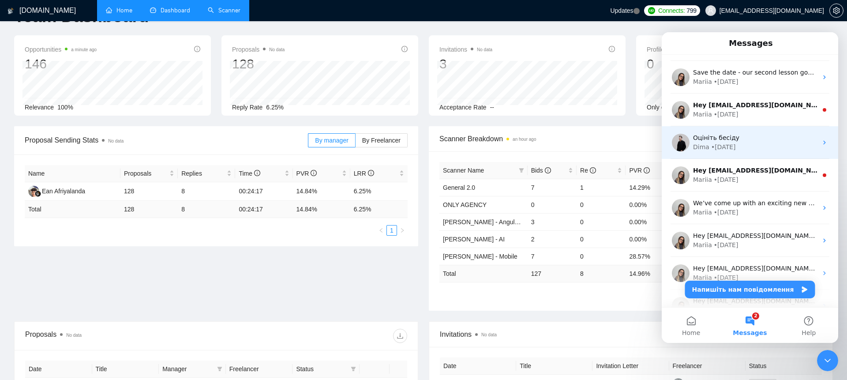
scroll to position [844, 0]
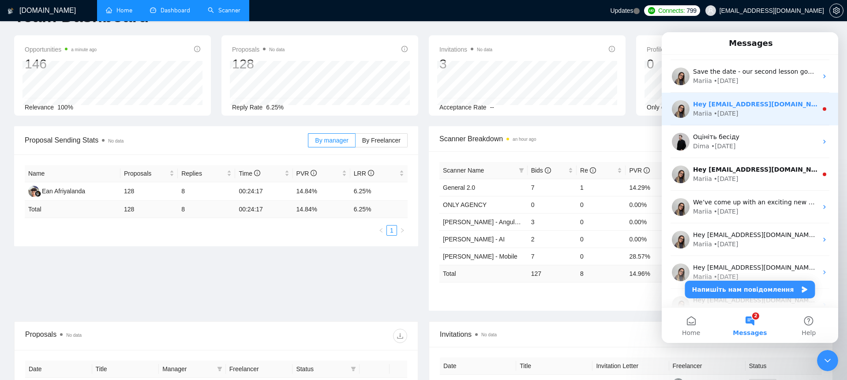
click at [741, 111] on div "Mariia • [DATE]" at bounding box center [755, 113] width 124 height 9
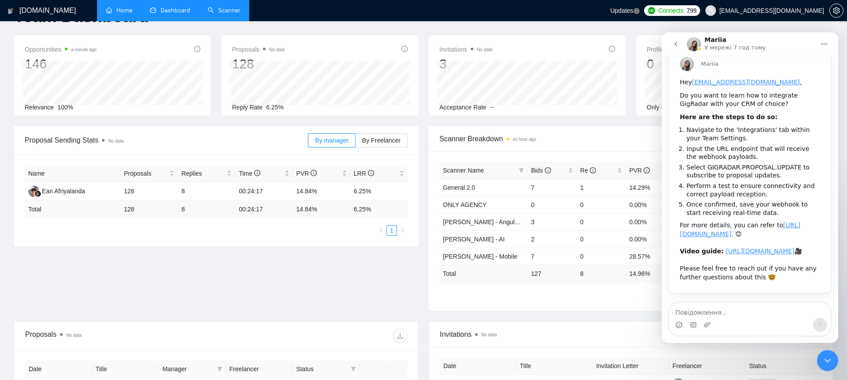
scroll to position [63, 0]
click at [677, 44] on icon "go back" at bounding box center [676, 44] width 7 height 7
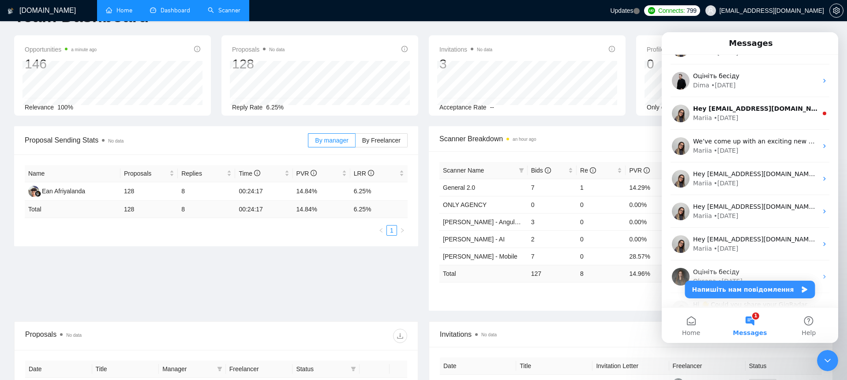
scroll to position [921, 0]
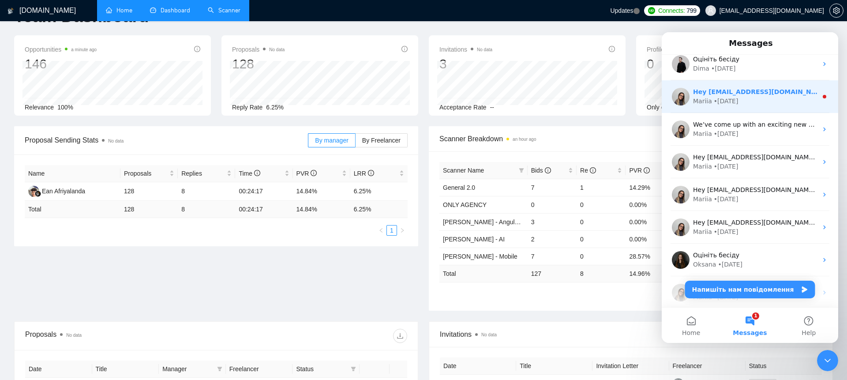
click at [768, 101] on div "Mariia • [DATE]" at bounding box center [755, 101] width 124 height 9
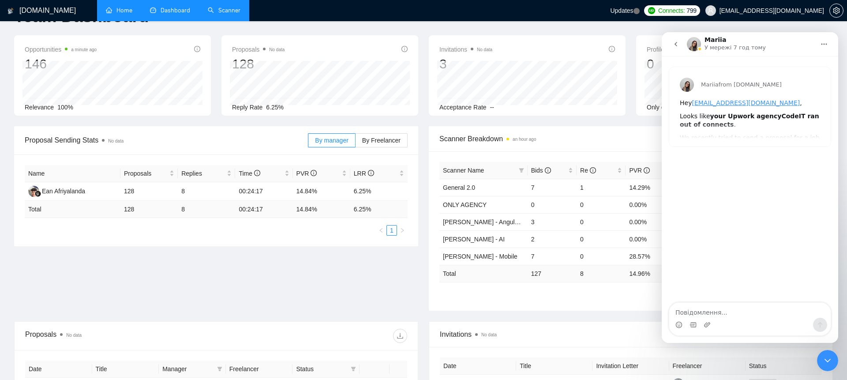
click at [673, 43] on icon "go back" at bounding box center [676, 44] width 7 height 7
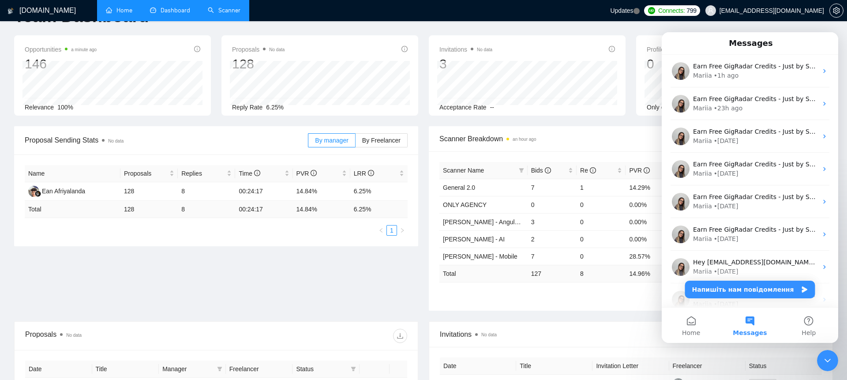
click at [221, 21] on li "Scanner" at bounding box center [224, 10] width 50 height 21
click at [222, 13] on link "Scanner" at bounding box center [224, 11] width 33 height 8
